Goal: Task Accomplishment & Management: Manage account settings

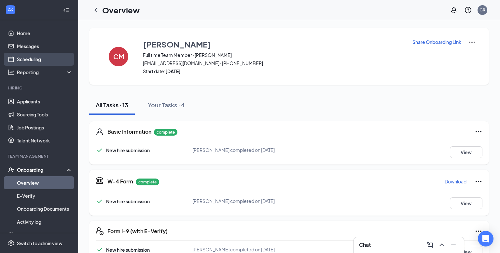
click at [37, 60] on link "Scheduling" at bounding box center [45, 59] width 56 height 13
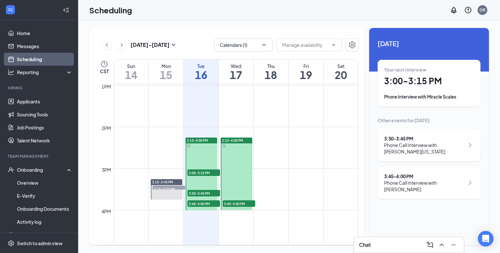
scroll to position [539, 0]
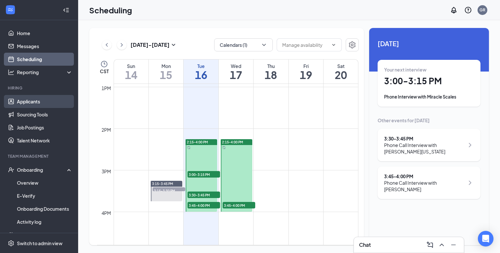
click at [43, 104] on link "Applicants" at bounding box center [45, 101] width 56 height 13
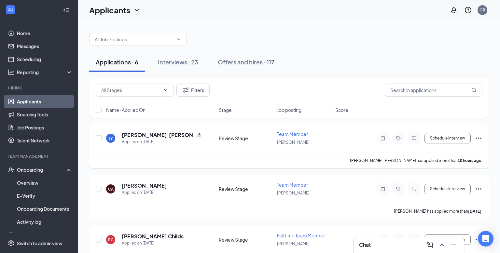
scroll to position [1, 0]
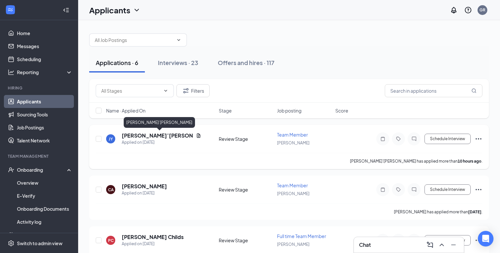
click at [128, 136] on h5 "[PERSON_NAME]’[PERSON_NAME]" at bounding box center [158, 135] width 72 height 7
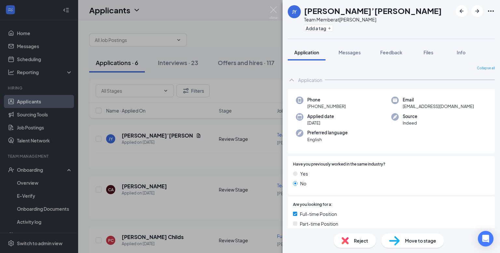
click at [414, 238] on span "Move to stage" at bounding box center [420, 240] width 31 height 7
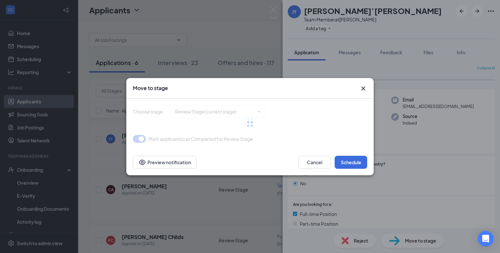
type input "Phone Call Interview (next stage)"
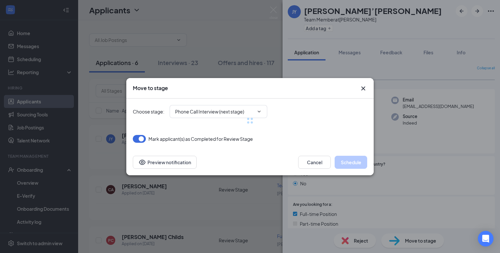
click at [356, 149] on div "Choose stage : Phone Call Interview (next stage) [PERSON_NAME](s) as Completed …" at bounding box center [250, 124] width 235 height 51
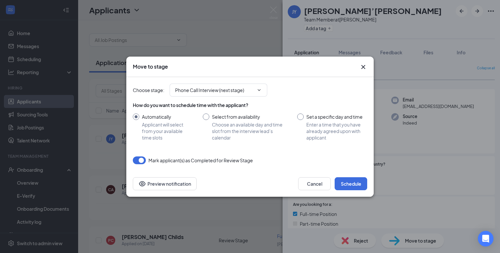
click at [354, 192] on div "Cancel Schedule Preview notification" at bounding box center [250, 184] width 248 height 26
click at [356, 185] on button "Schedule" at bounding box center [351, 184] width 33 height 13
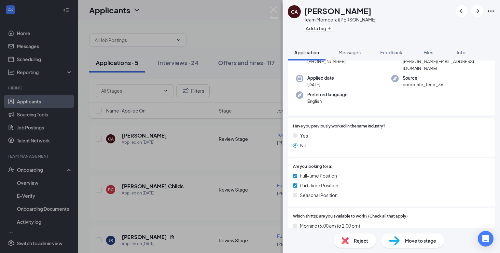
scroll to position [275, 0]
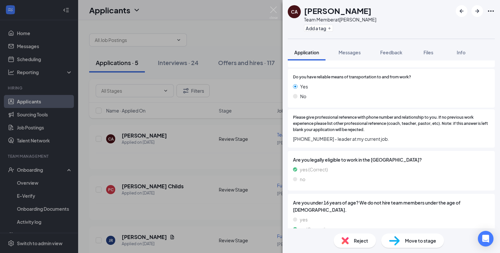
click at [414, 239] on span "Move to stage" at bounding box center [420, 240] width 31 height 7
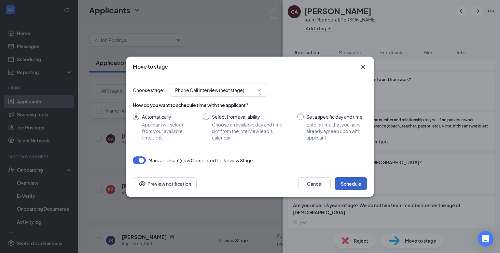
click at [357, 187] on button "Schedule" at bounding box center [351, 184] width 33 height 13
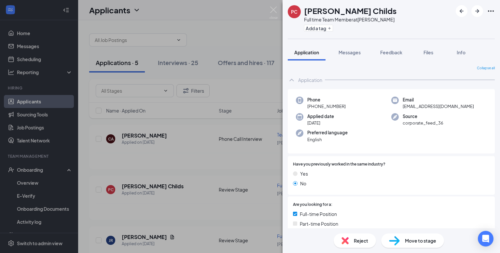
click at [201, 178] on div "PC [PERSON_NAME] Childs Full time Team Member at [PERSON_NAME] Add a tag Applic…" at bounding box center [250, 126] width 500 height 253
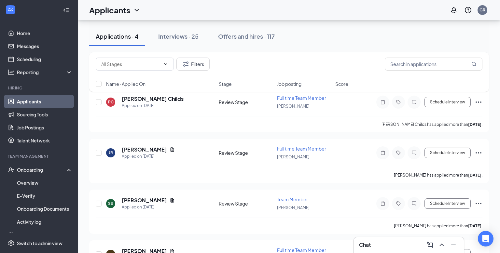
scroll to position [35, 0]
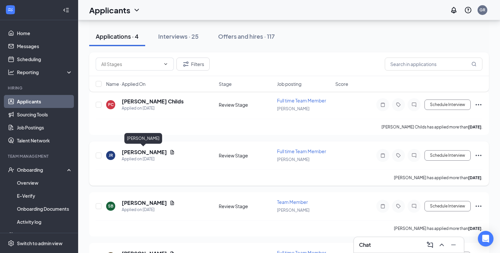
click at [150, 151] on h5 "[PERSON_NAME]" at bounding box center [144, 152] width 45 height 7
